Goal: Information Seeking & Learning: Learn about a topic

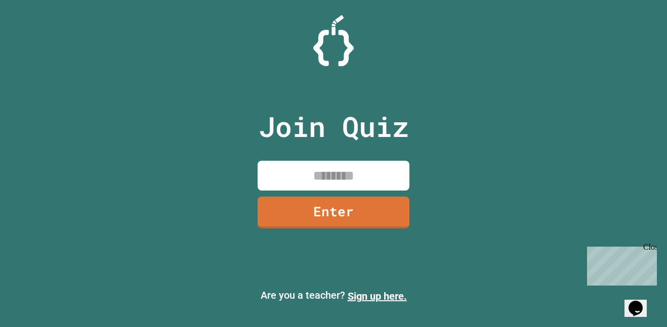
click at [319, 167] on input at bounding box center [334, 176] width 152 height 30
type input "********"
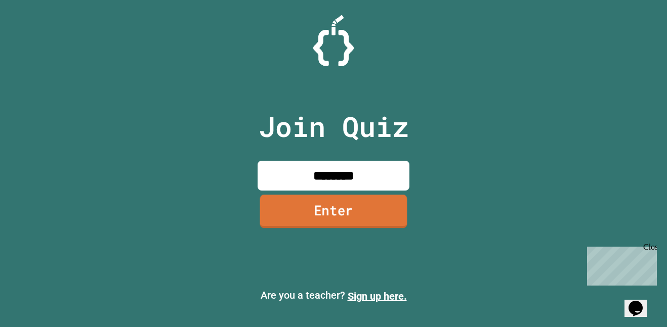
click at [347, 207] on link "Enter" at bounding box center [333, 211] width 147 height 33
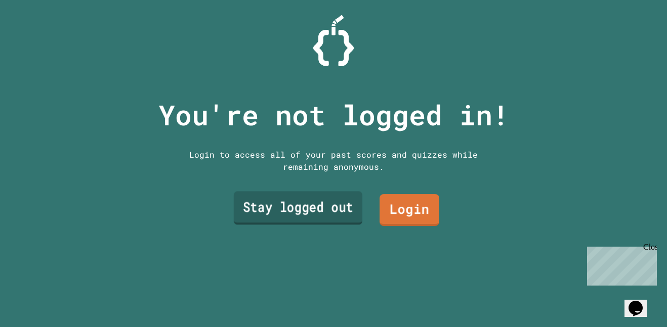
click at [296, 217] on link "Stay logged out" at bounding box center [298, 208] width 129 height 33
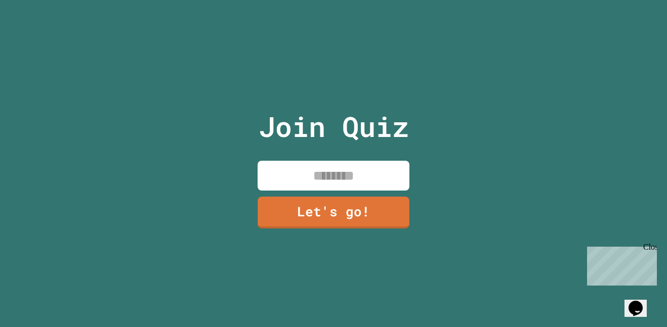
click at [306, 172] on input at bounding box center [334, 176] width 152 height 30
type input "******"
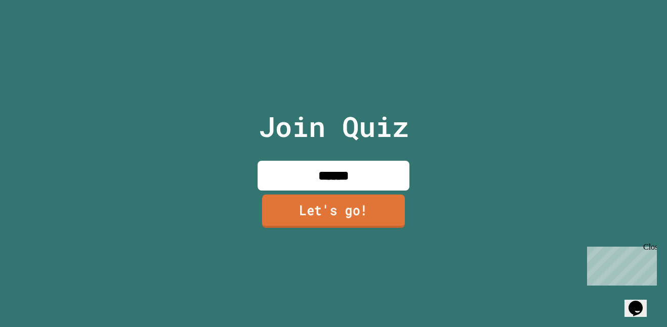
click at [313, 199] on link "Let's go!" at bounding box center [333, 211] width 143 height 33
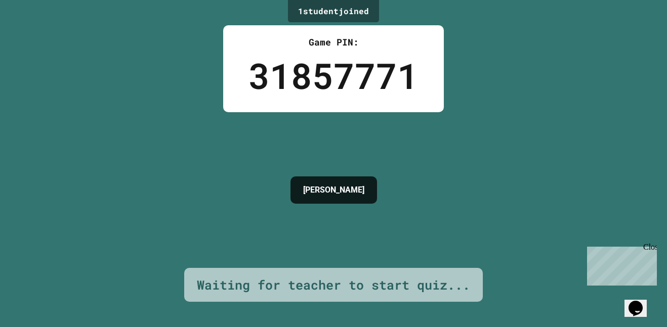
click at [649, 247] on div "Close" at bounding box center [649, 249] width 13 height 13
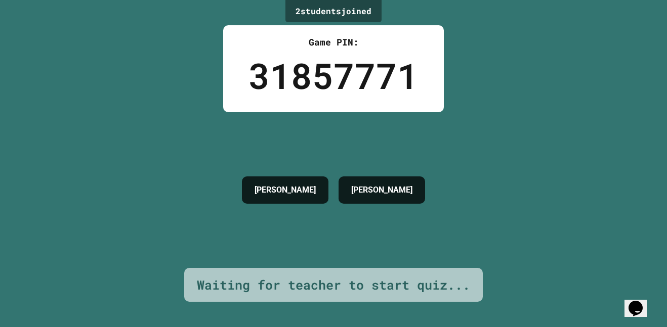
click at [528, 139] on div "2 student s joined Game PIN: 31857771 [PERSON_NAME] Waiting for teacher to star…" at bounding box center [333, 163] width 667 height 327
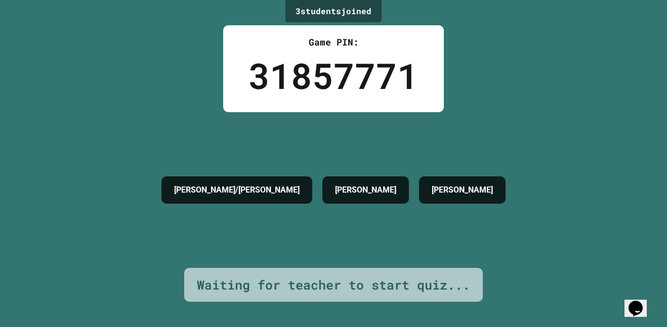
click at [148, 63] on div "3 student s joined Game PIN: 31857771 [PERSON_NAME]/[PERSON_NAME] [PERSON_NAME]…" at bounding box center [333, 163] width 667 height 327
click at [101, 78] on div "3 student s joined Game PIN: 31857771 [PERSON_NAME]/[PERSON_NAME] [PERSON_NAME]…" at bounding box center [333, 163] width 667 height 327
click at [182, 70] on div "3 student s joined Game PIN: 31857771 [PERSON_NAME]/[PERSON_NAME] [PERSON_NAME]…" at bounding box center [333, 163] width 667 height 327
click at [188, 71] on div "3 student s joined Game PIN: 31857771 [PERSON_NAME]/[PERSON_NAME] [PERSON_NAME]…" at bounding box center [333, 163] width 667 height 327
click at [188, 74] on div "3 student s joined Game PIN: 31857771 [PERSON_NAME]/[PERSON_NAME] [PERSON_NAME]…" at bounding box center [333, 163] width 667 height 327
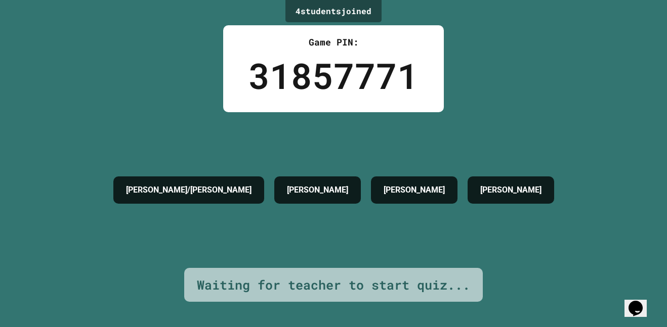
click at [425, 74] on div "Game PIN: 31857771" at bounding box center [333, 68] width 221 height 87
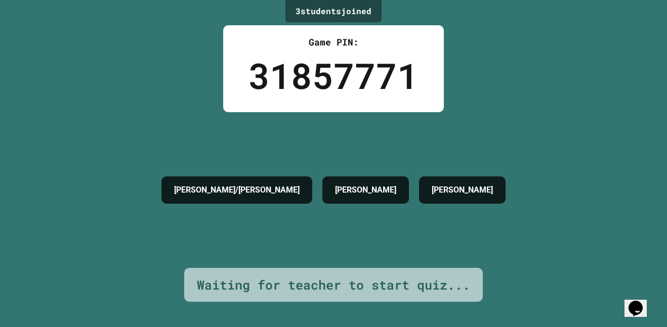
click at [639, 306] on icon "Chat widget" at bounding box center [635, 308] width 14 height 15
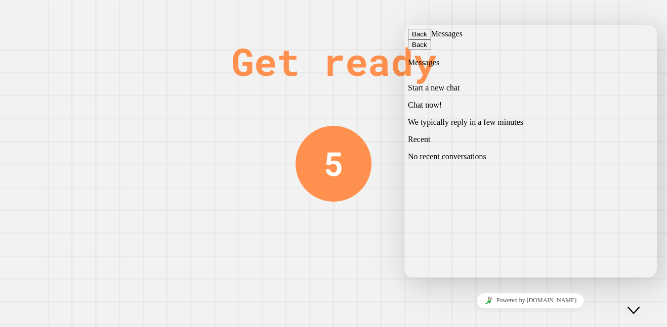
click at [583, 103] on p "Chat now!" at bounding box center [530, 105] width 245 height 9
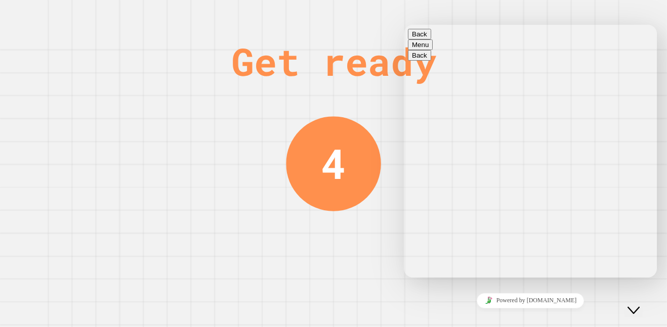
click at [339, 190] on div "4" at bounding box center [333, 164] width 25 height 62
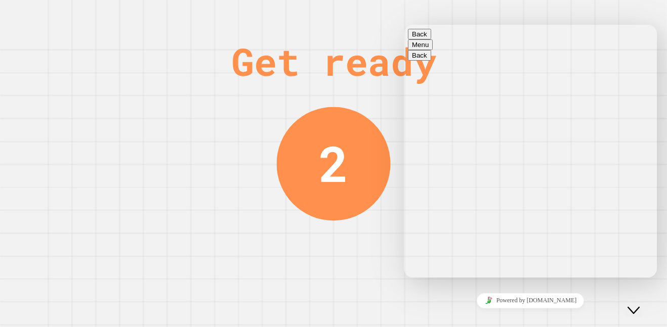
click at [640, 304] on button "Close Chat This icon closes the chat window." at bounding box center [633, 310] width 18 height 13
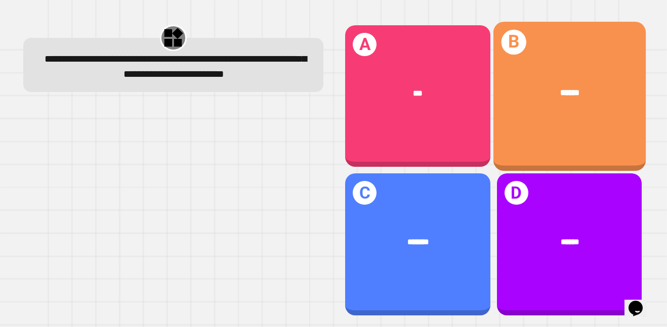
click at [613, 103] on div "******" at bounding box center [569, 93] width 152 height 47
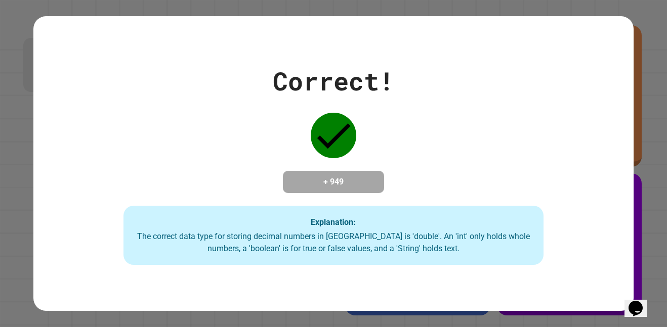
click at [347, 145] on icon at bounding box center [334, 136] width 46 height 46
click at [243, 132] on div "Correct! + 949 Explanation: The correct data type for storing decimal numbers i…" at bounding box center [333, 163] width 600 height 203
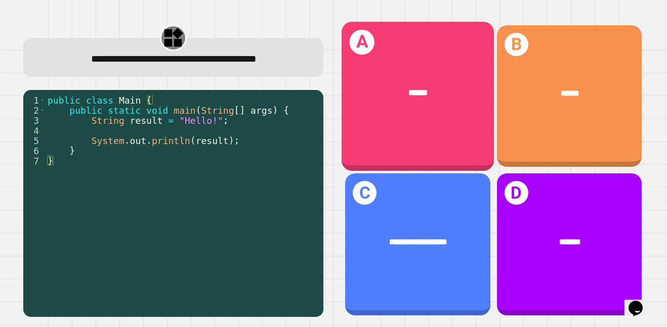
click at [404, 119] on div "A ******" at bounding box center [417, 96] width 152 height 149
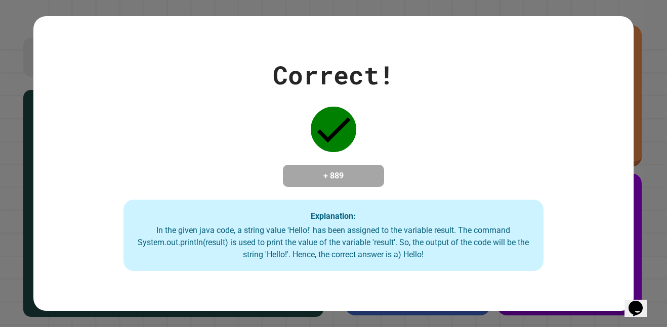
click at [239, 151] on div "Correct! + 889 Explanation: In the given java code, a string value 'Hello!' has…" at bounding box center [333, 164] width 600 height 216
click at [248, 123] on div "Correct! + 889 Explanation: In the given java code, a string value 'Hello!' has…" at bounding box center [333, 164] width 600 height 216
click at [242, 137] on div "Correct! + 889 Explanation: In the given java code, a string value 'Hello!' has…" at bounding box center [333, 164] width 600 height 216
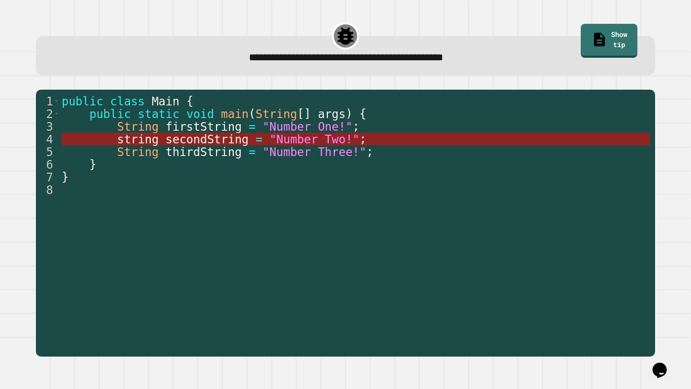
click at [292, 140] on span ""Number Two!"" at bounding box center [315, 139] width 90 height 13
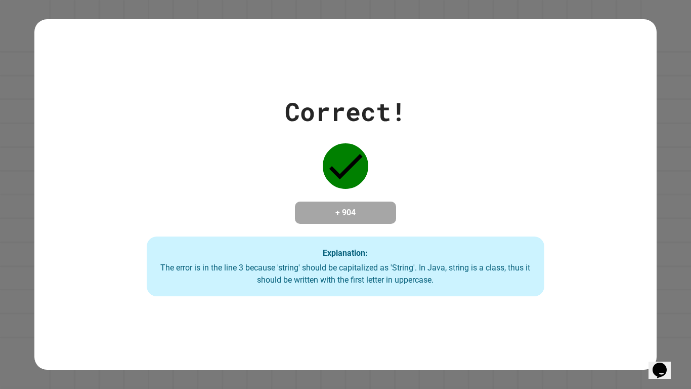
click at [221, 149] on div "Correct! + 904 Explanation: The error is in the line 3 because 'string' should …" at bounding box center [345, 194] width 569 height 203
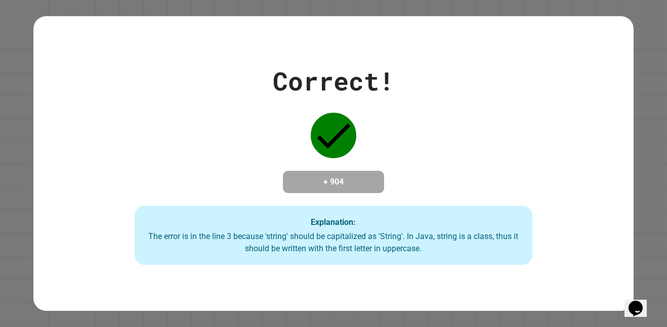
click at [282, 123] on div "Correct! + 904 Explanation: The error is in the line 3 because 'string' should …" at bounding box center [333, 163] width 569 height 203
click at [204, 149] on div "Correct! + 904 Explanation: The error is in the line 3 because 'string' should …" at bounding box center [333, 163] width 569 height 203
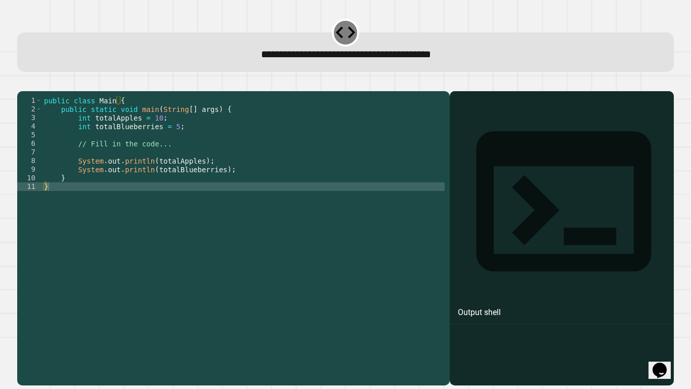
click at [186, 145] on div "public class Main { public static void main ( String [ ] args ) { int totalAppl…" at bounding box center [243, 233] width 403 height 275
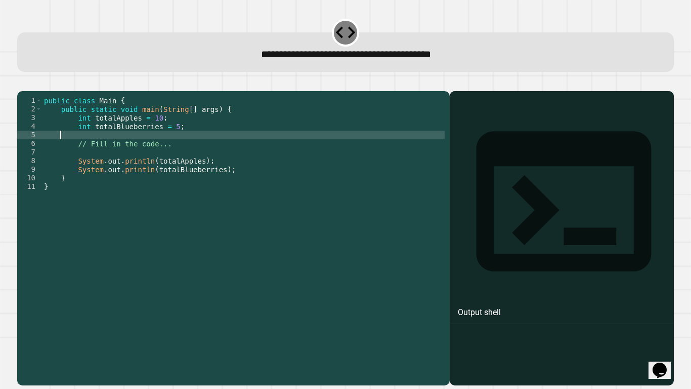
click at [178, 139] on div "public class Main { public static void main ( String [ ] args ) { int totalAppl…" at bounding box center [243, 233] width 403 height 275
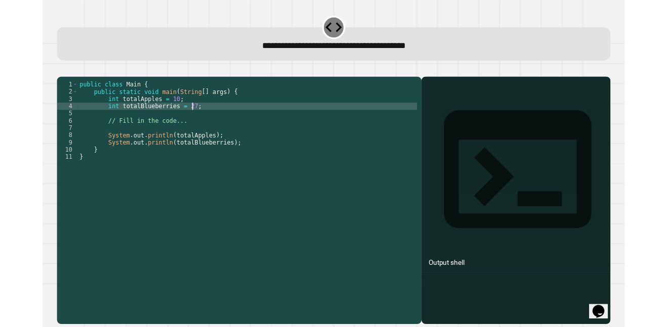
scroll to position [0, 17]
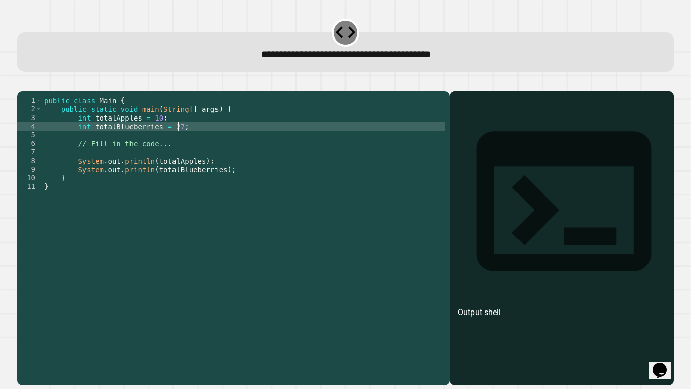
type textarea "**********"
click at [22, 83] on icon "button" at bounding box center [22, 83] width 0 height 0
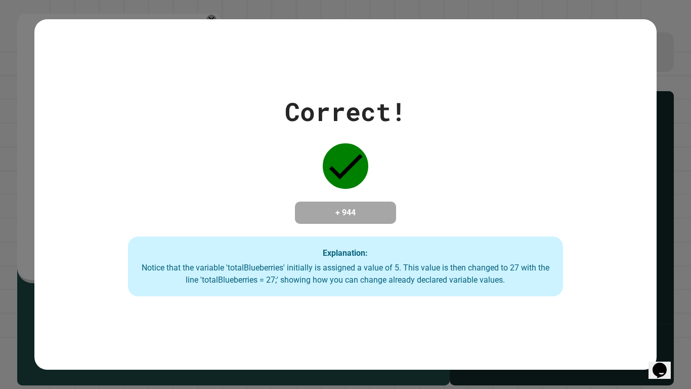
click at [228, 153] on div "Correct! + 944 Explanation: Notice that the variable 'totalBlueberries' initial…" at bounding box center [345, 194] width 622 height 203
click at [487, 150] on div "Correct! + 944 Explanation: Notice that the variable 'totalBlueberries' initial…" at bounding box center [345, 194] width 622 height 203
click at [477, 154] on div "Correct! + 944 Explanation: Notice that the variable 'totalBlueberries' initial…" at bounding box center [345, 194] width 622 height 203
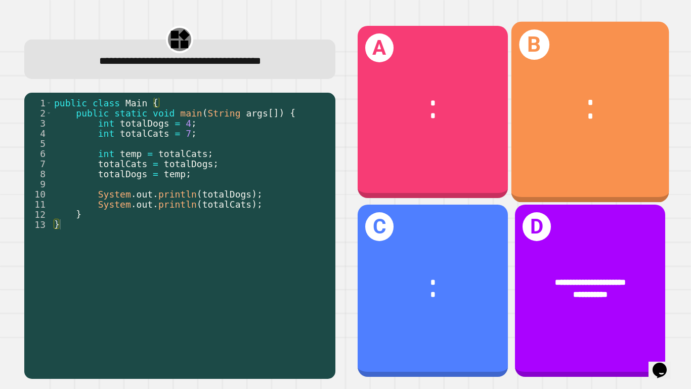
click at [607, 160] on div "B * *" at bounding box center [590, 111] width 158 height 181
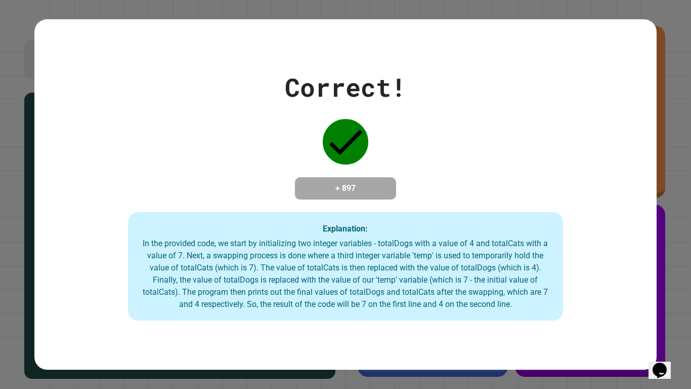
click at [188, 145] on div "Correct! + 897 Explanation: In the provided code, we start by initializing two …" at bounding box center [345, 194] width 622 height 252
click at [151, 162] on div "Correct! + 897 Explanation: In the provided code, we start by initializing two …" at bounding box center [345, 194] width 622 height 252
click at [242, 160] on div "Correct! + 897 Explanation: In the provided code, we start by initializing two …" at bounding box center [345, 194] width 622 height 252
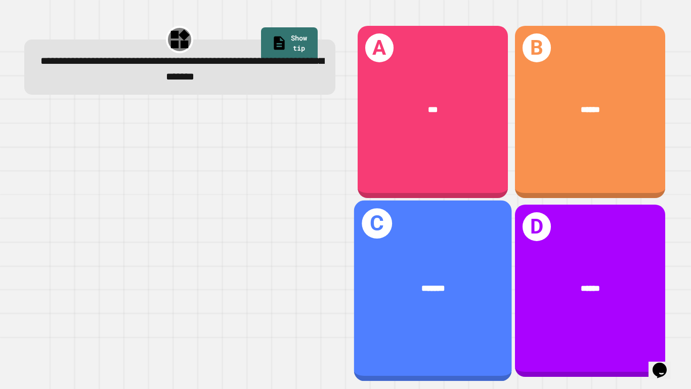
click at [461, 291] on div "*******" at bounding box center [433, 287] width 122 height 13
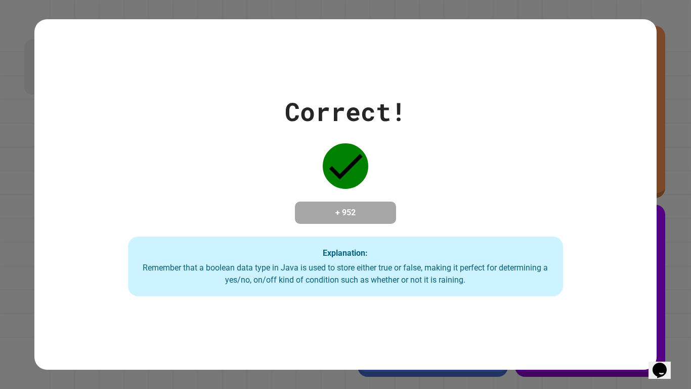
click at [201, 207] on div "Correct! + 952 Explanation: Remember that a boolean data type in Java is used t…" at bounding box center [345, 194] width 622 height 203
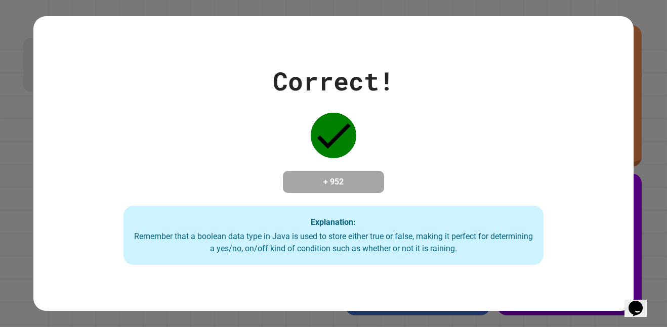
click at [178, 97] on div "Correct! + 952 Explanation: Remember that a boolean data type in Java is used t…" at bounding box center [333, 163] width 600 height 203
